Goal: Task Accomplishment & Management: Manage account settings

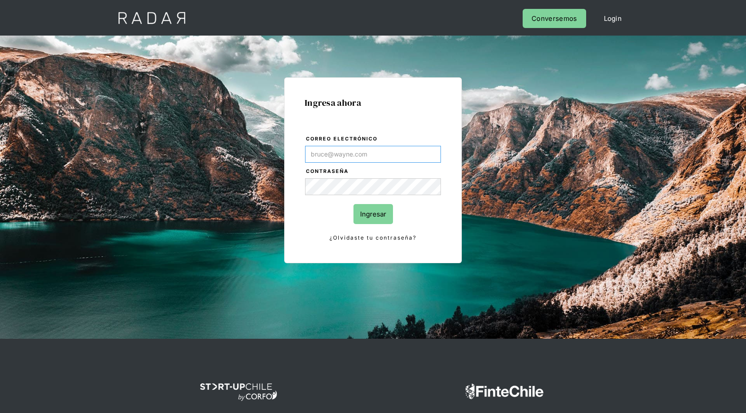
click at [338, 153] on input "Correo electrónico" at bounding box center [373, 154] width 136 height 17
click at [415, 122] on div "Ingresa ahora Correo electrónico Contraseña Ingresar ¿Olvidaste tu contraseña? …" at bounding box center [373, 170] width 178 height 186
click at [223, 18] on div "Cerrar sesión Perfil Login Conversemos" at bounding box center [373, 18] width 533 height 36
